Goal: Transaction & Acquisition: Subscribe to service/newsletter

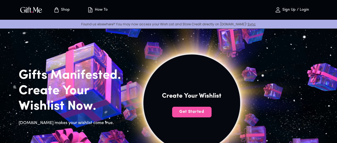
click at [212, 115] on span "Get Started" at bounding box center [191, 112] width 39 height 6
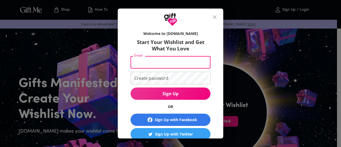
click at [178, 61] on input "Email" at bounding box center [170, 62] width 78 height 13
type input "dafne.grangeiro13@gmail.com"
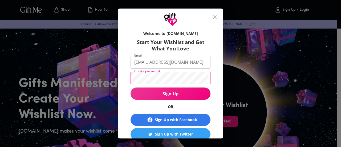
click at [178, 94] on span "Sign Up" at bounding box center [171, 94] width 80 height 6
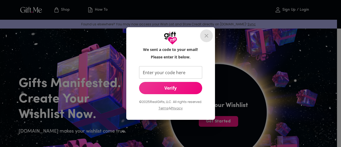
click at [212, 34] on button "close" at bounding box center [206, 35] width 13 height 13
